Goal: Use online tool/utility: Utilize a website feature to perform a specific function

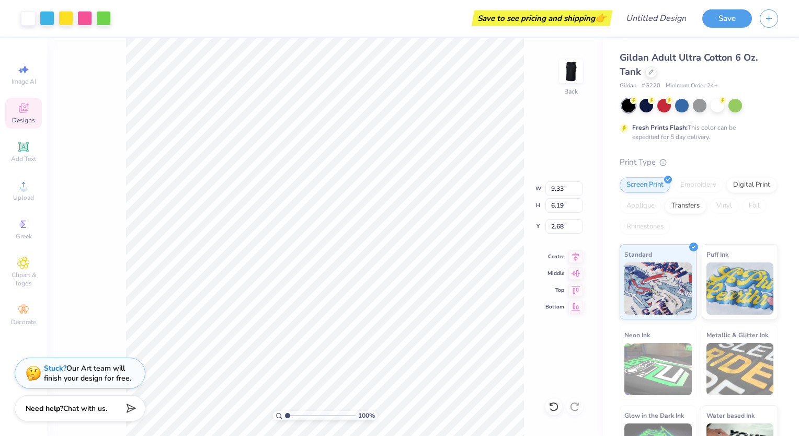
type input "2.68"
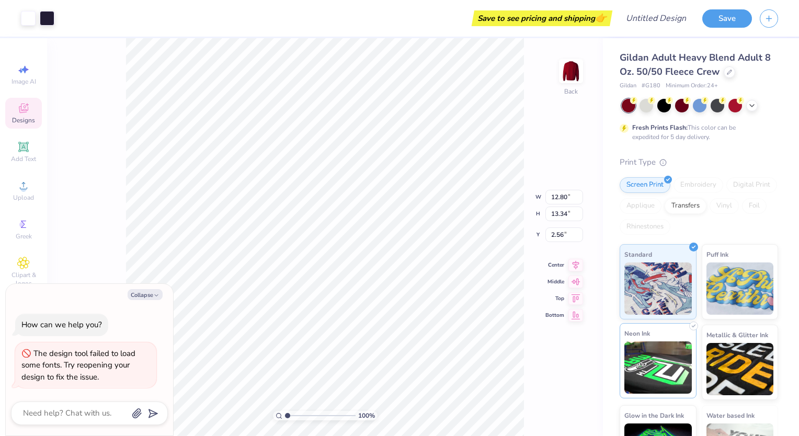
click at [643, 388] on img at bounding box center [658, 368] width 67 height 52
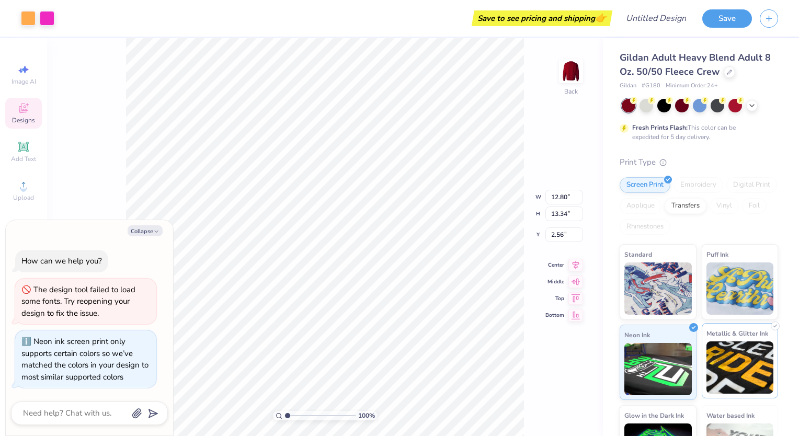
scroll to position [44, 0]
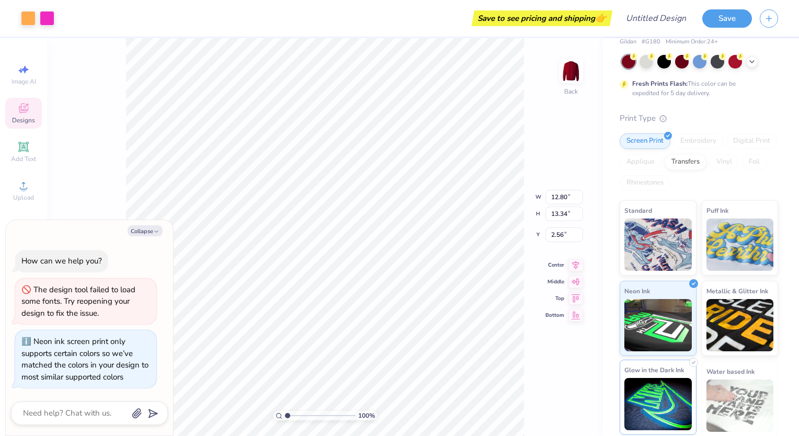
click at [658, 409] on img at bounding box center [658, 404] width 67 height 52
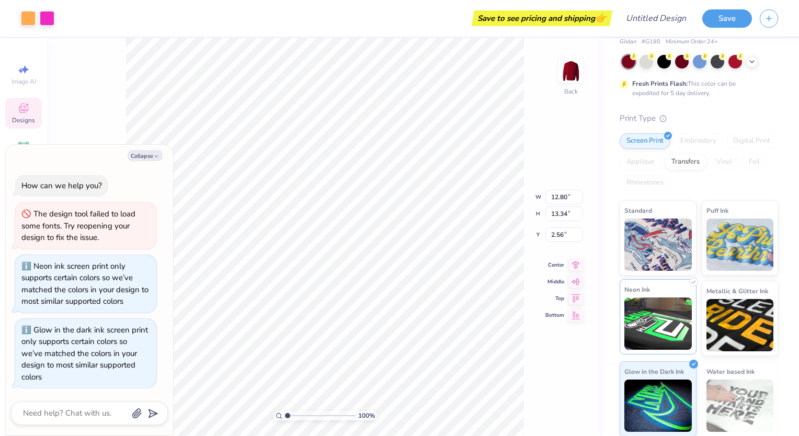
click at [659, 334] on img at bounding box center [658, 324] width 67 height 52
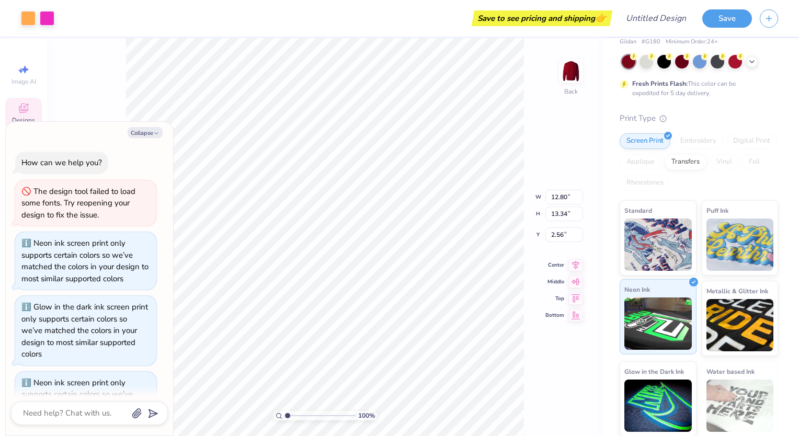
scroll to position [40, 0]
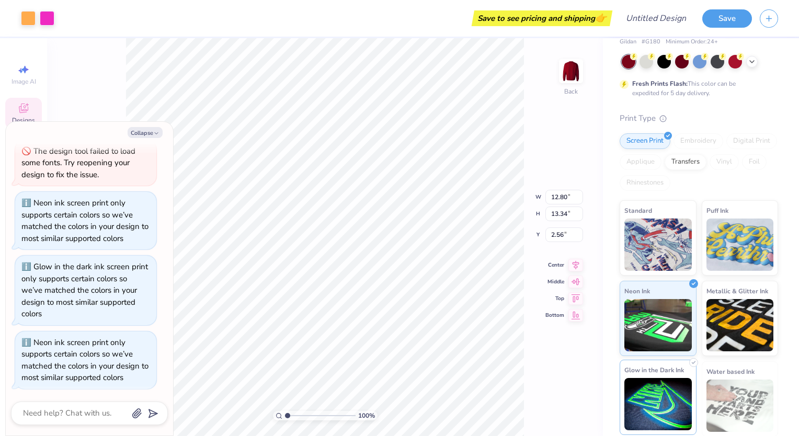
click at [667, 392] on img at bounding box center [658, 404] width 67 height 52
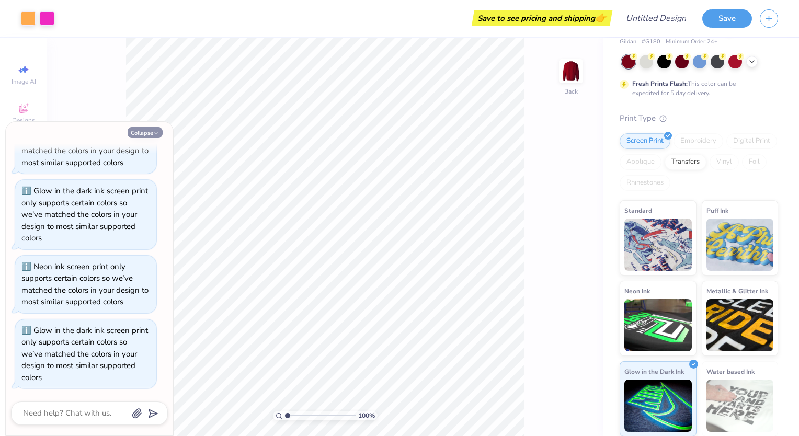
click at [154, 133] on icon "button" at bounding box center [156, 133] width 6 height 6
type textarea "x"
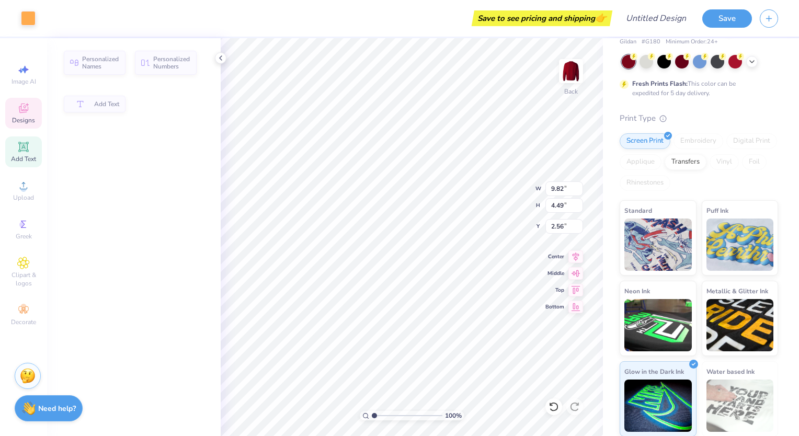
type input "9.82"
type input "4.49"
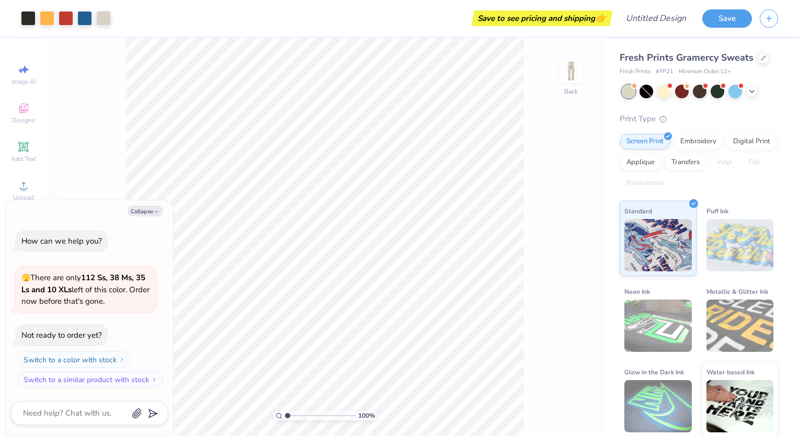
type textarea "x"
click at [646, 401] on img at bounding box center [658, 406] width 67 height 52
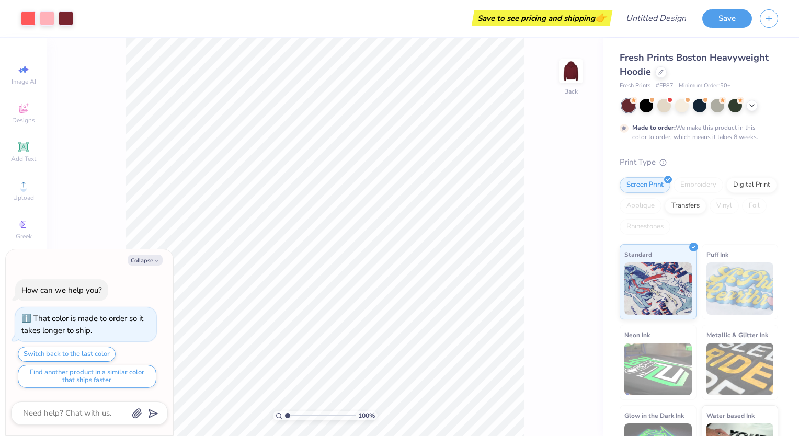
type textarea "x"
